Goal: Find specific page/section: Find specific page/section

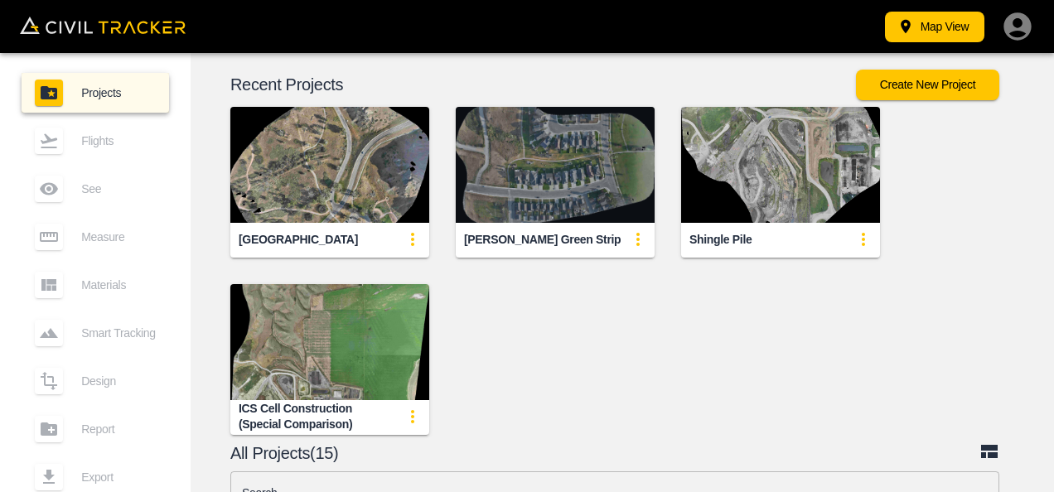
click at [546, 158] on img "button" at bounding box center [555, 165] width 199 height 116
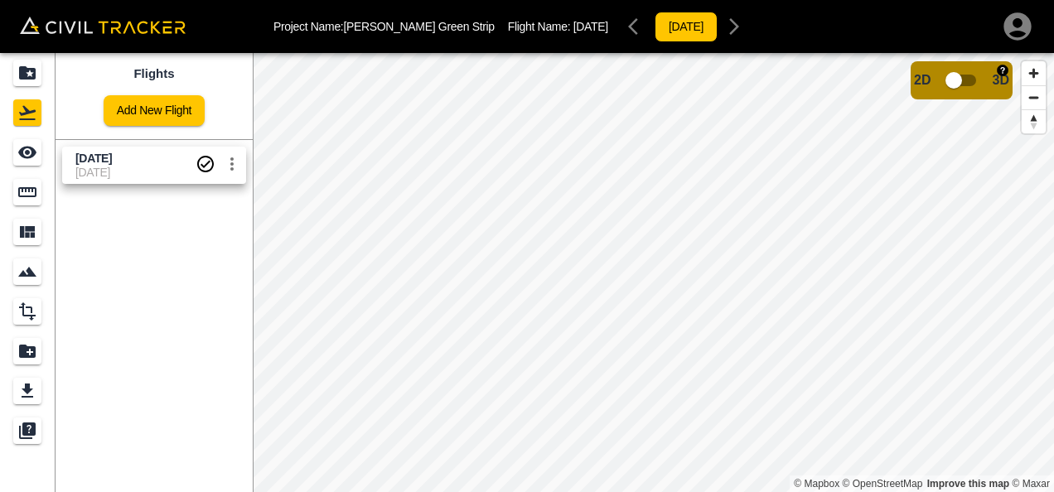
click at [974, 78] on input "checkbox" at bounding box center [953, 80] width 94 height 31
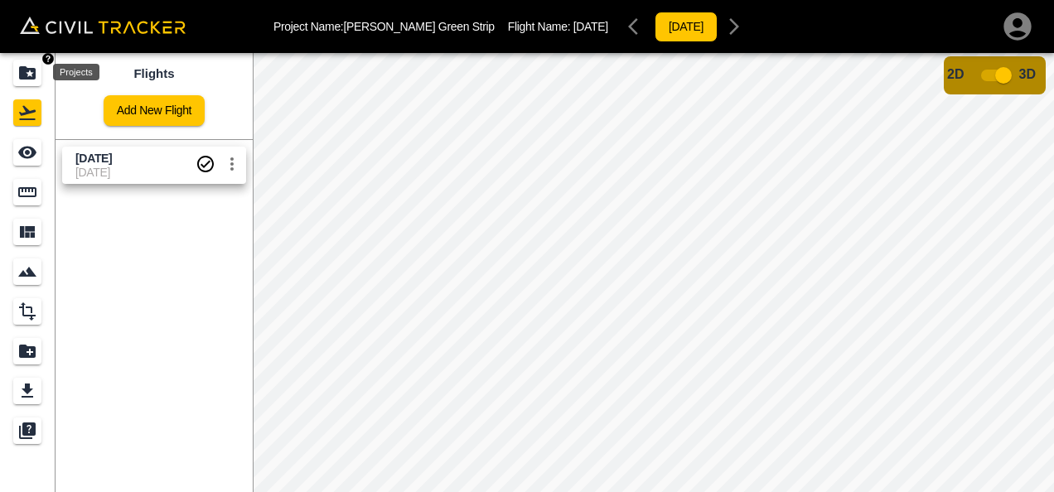
click at [36, 61] on div "Projects" at bounding box center [27, 73] width 28 height 27
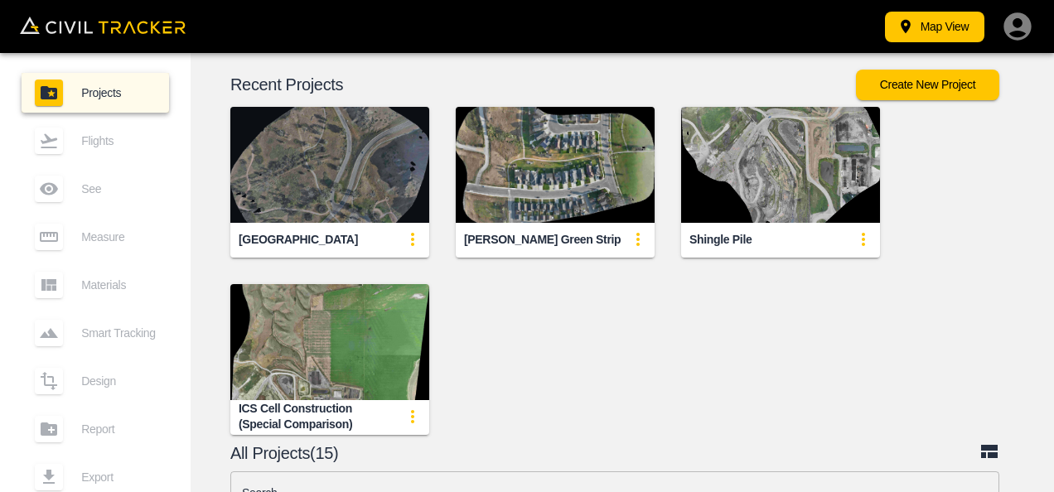
click at [364, 200] on img "button" at bounding box center [329, 165] width 199 height 116
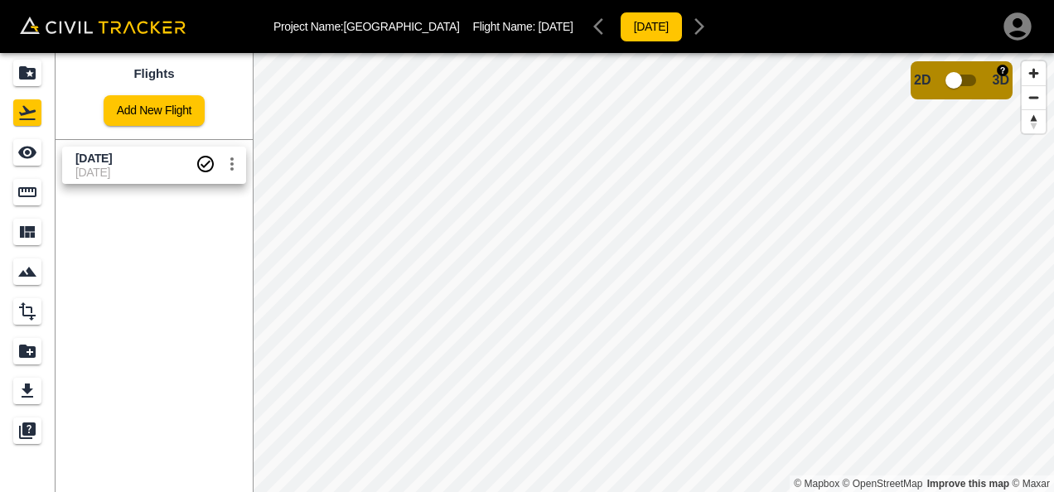
click at [967, 85] on input "checkbox" at bounding box center [953, 80] width 94 height 31
